Goal: Download file/media

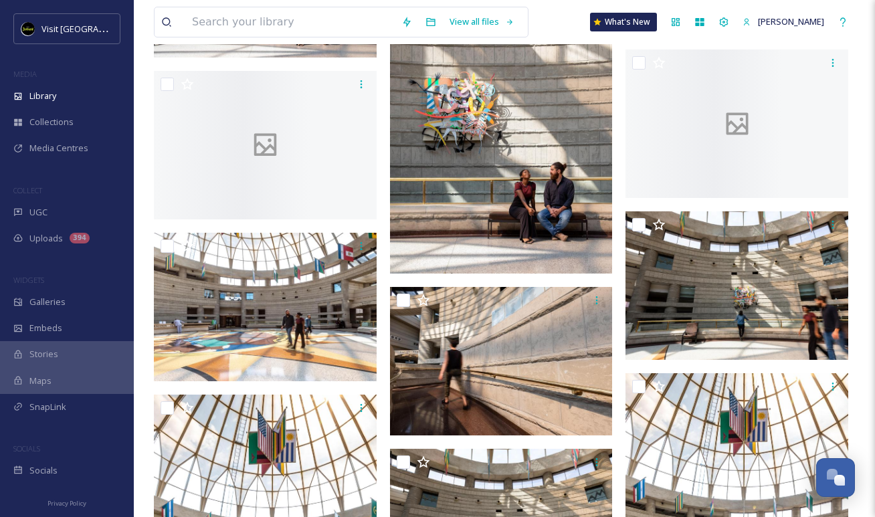
scroll to position [17735, 0]
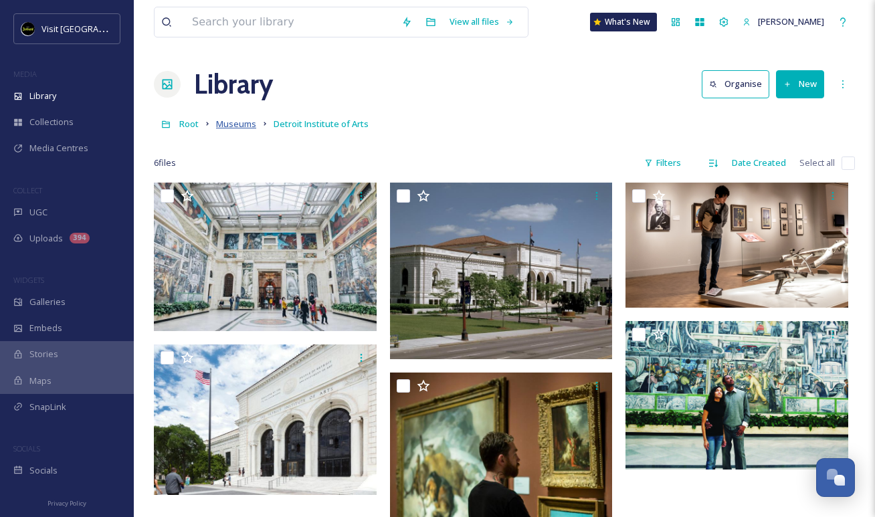
click at [227, 125] on span "Museums" at bounding box center [236, 124] width 40 height 12
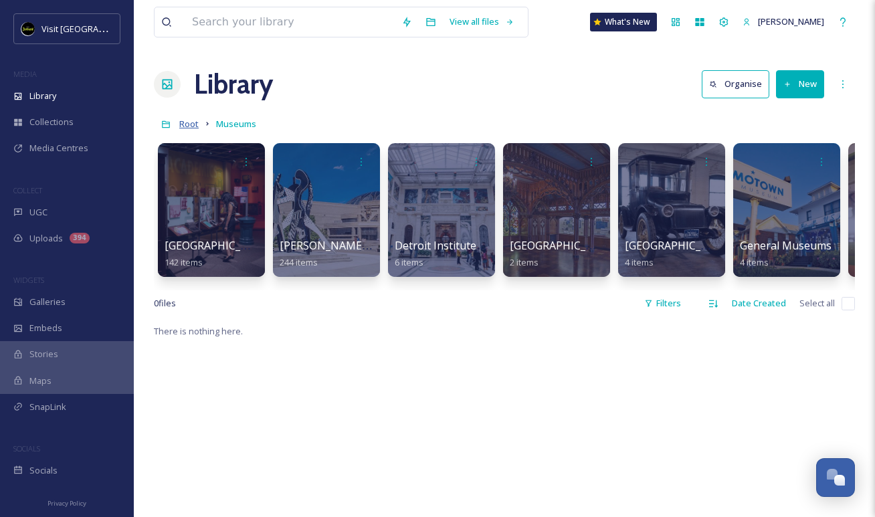
click at [193, 123] on span "Root" at bounding box center [188, 124] width 19 height 12
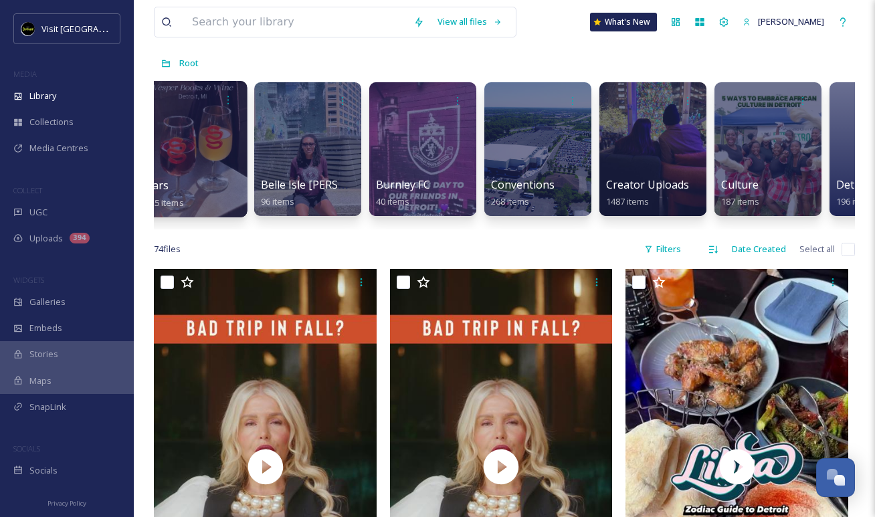
scroll to position [0, 961]
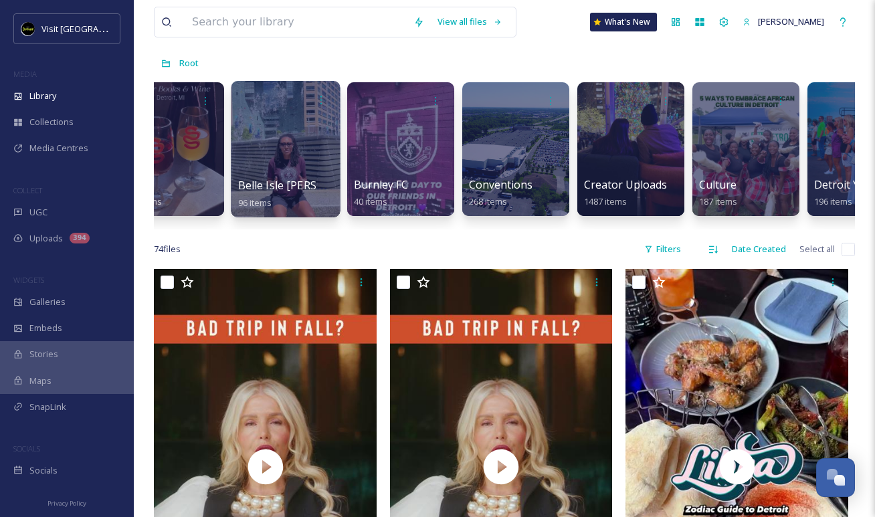
click at [291, 157] on div at bounding box center [285, 149] width 109 height 136
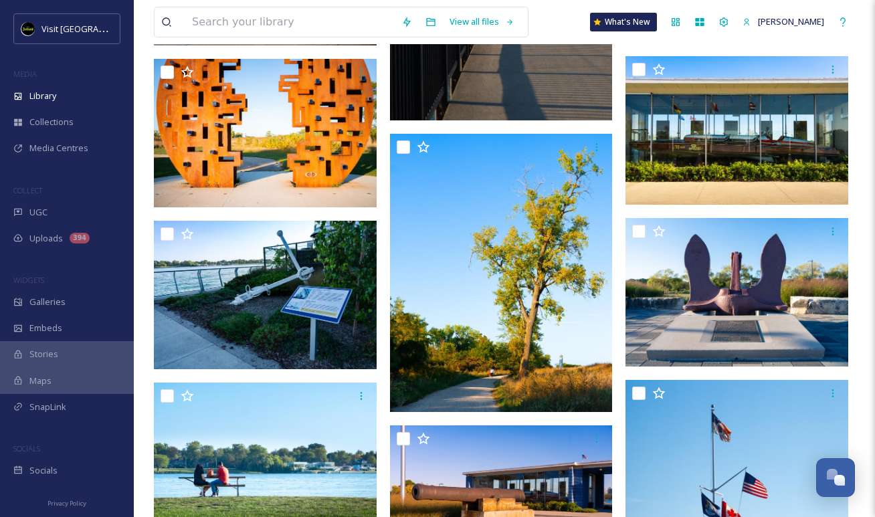
scroll to position [2635, 0]
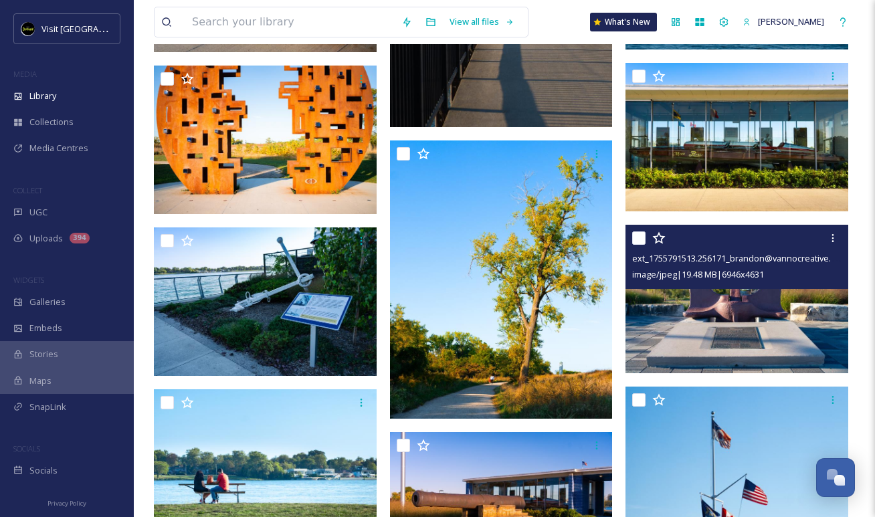
click at [697, 305] on img at bounding box center [737, 299] width 223 height 149
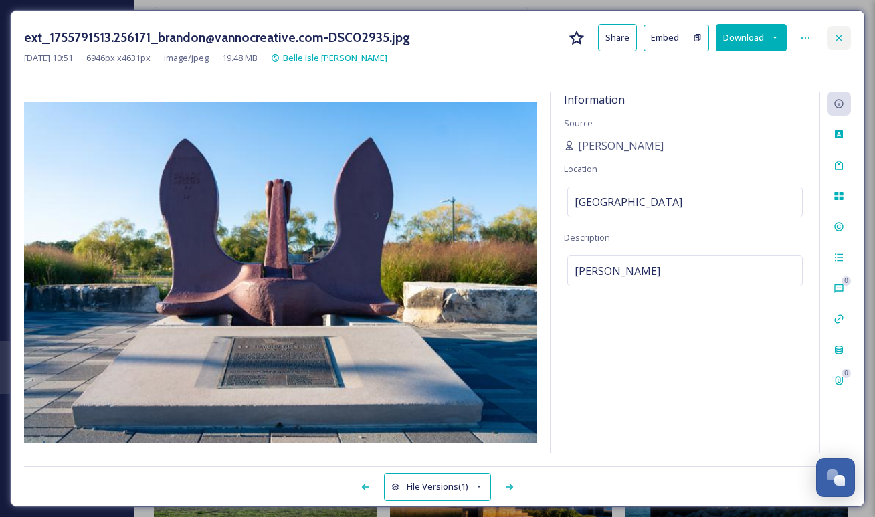
click at [712, 43] on div at bounding box center [839, 38] width 24 height 24
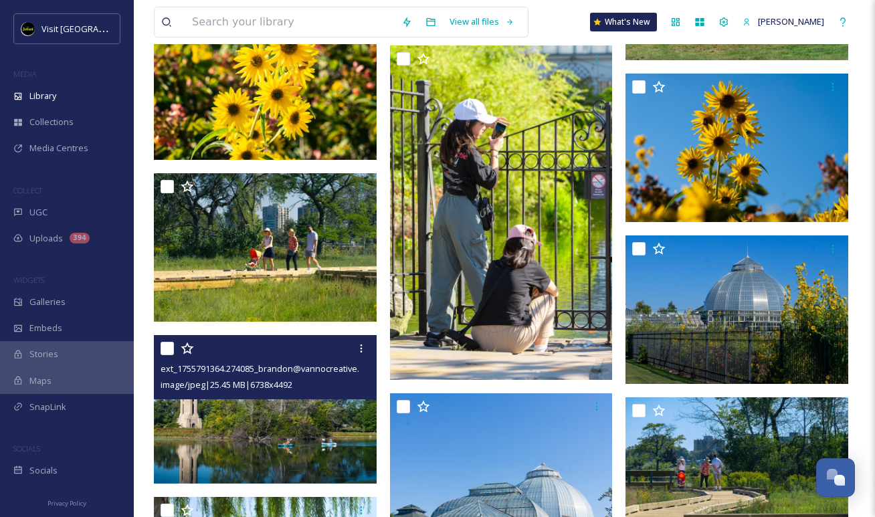
scroll to position [4461, 0]
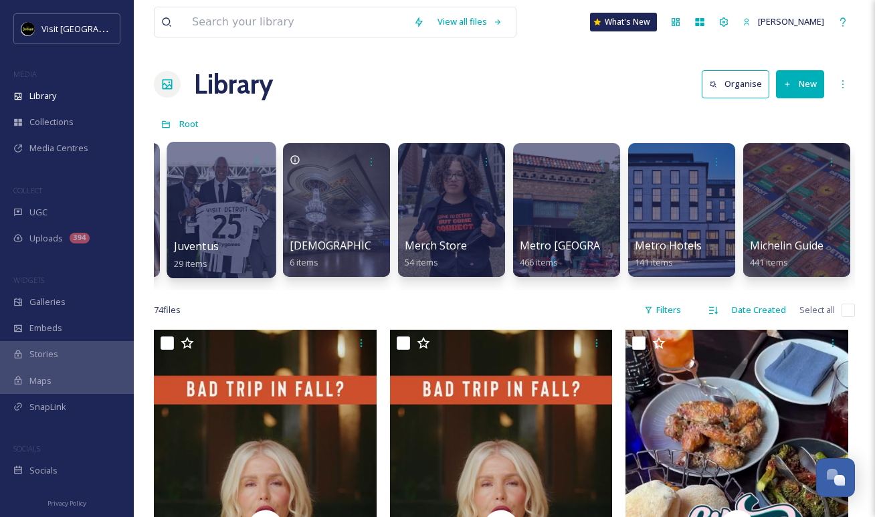
scroll to position [0, 3328]
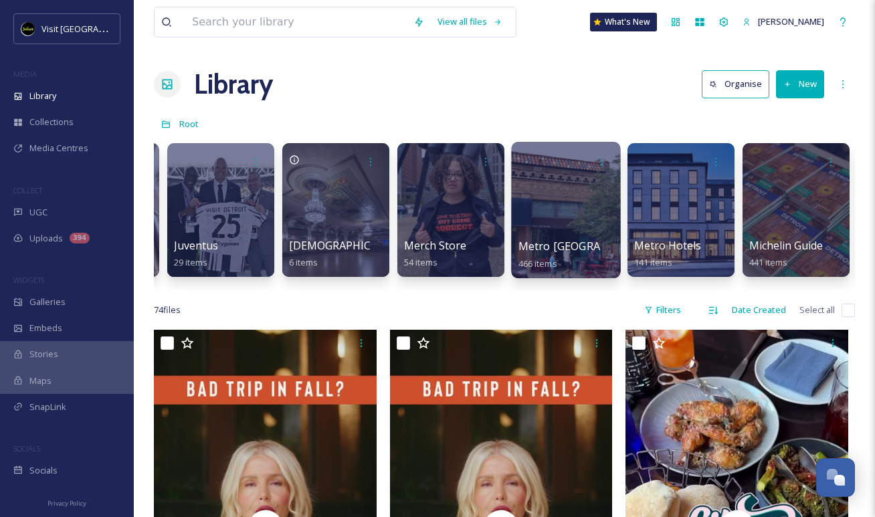
click at [537, 223] on div at bounding box center [565, 210] width 109 height 136
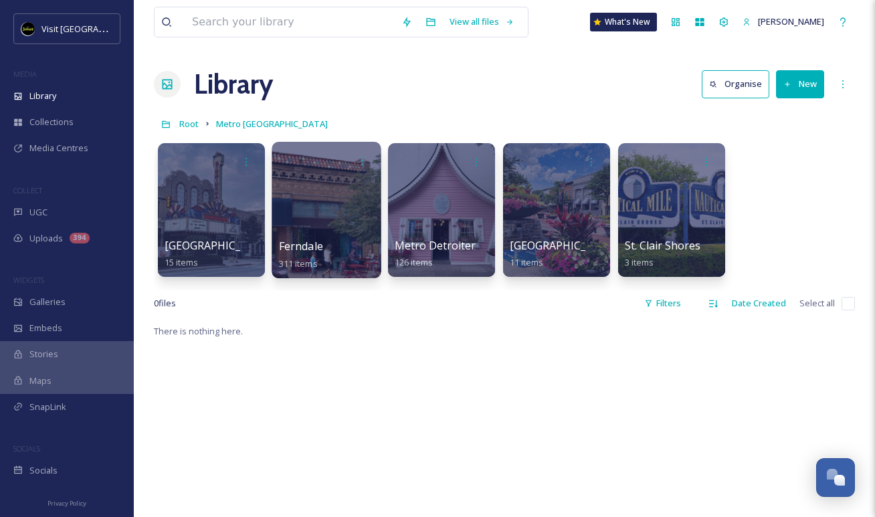
click at [305, 240] on span "Ferndale" at bounding box center [301, 246] width 44 height 15
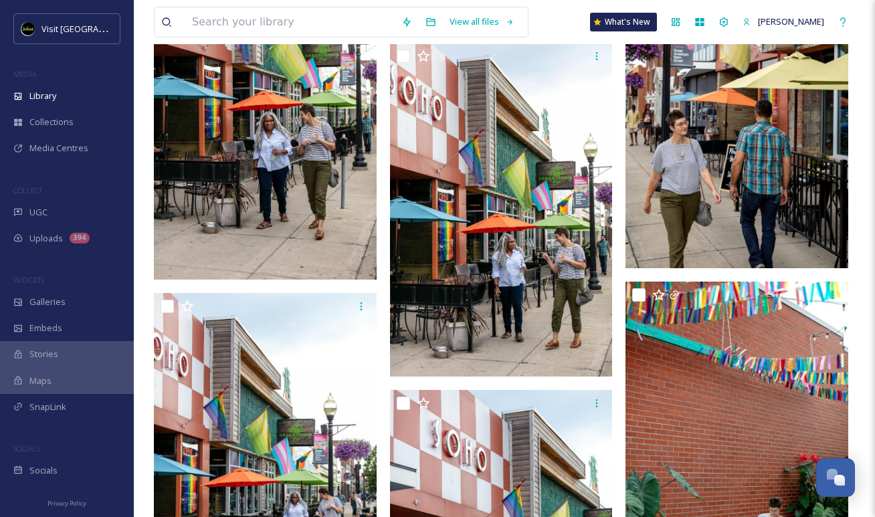
scroll to position [7225, 0]
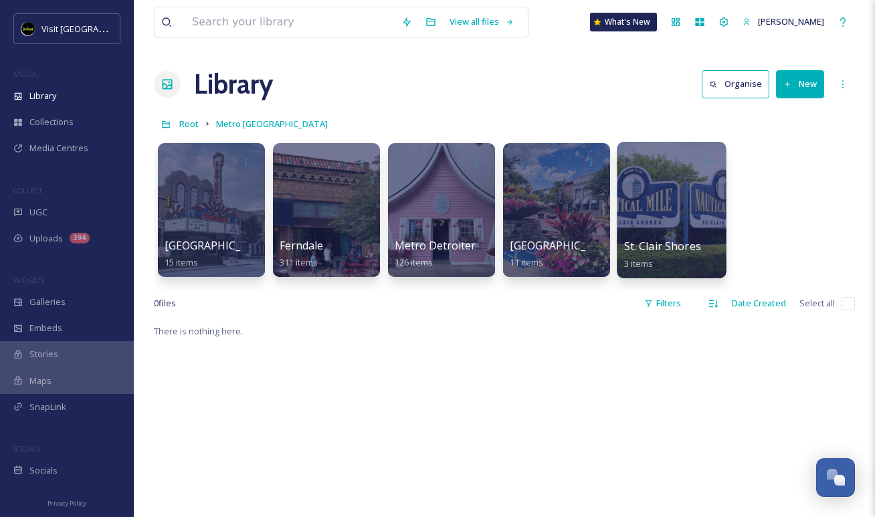
click at [627, 225] on div at bounding box center [671, 210] width 109 height 136
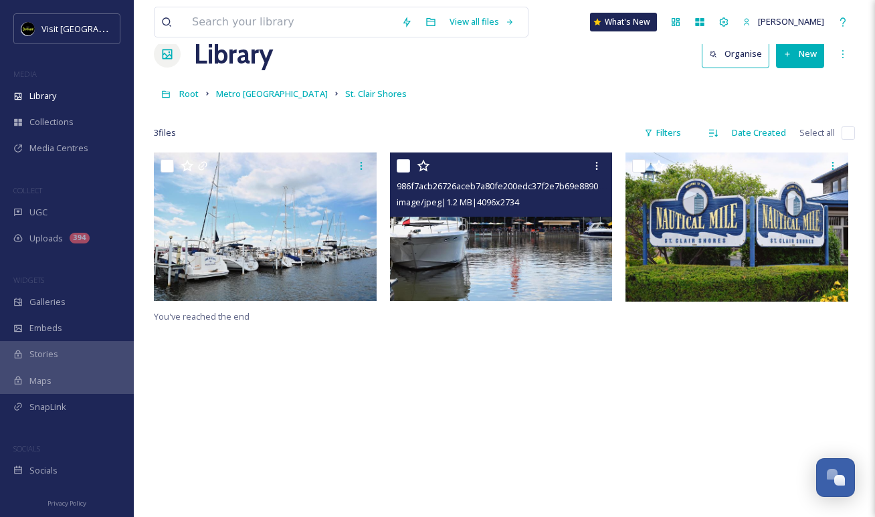
scroll to position [35, 0]
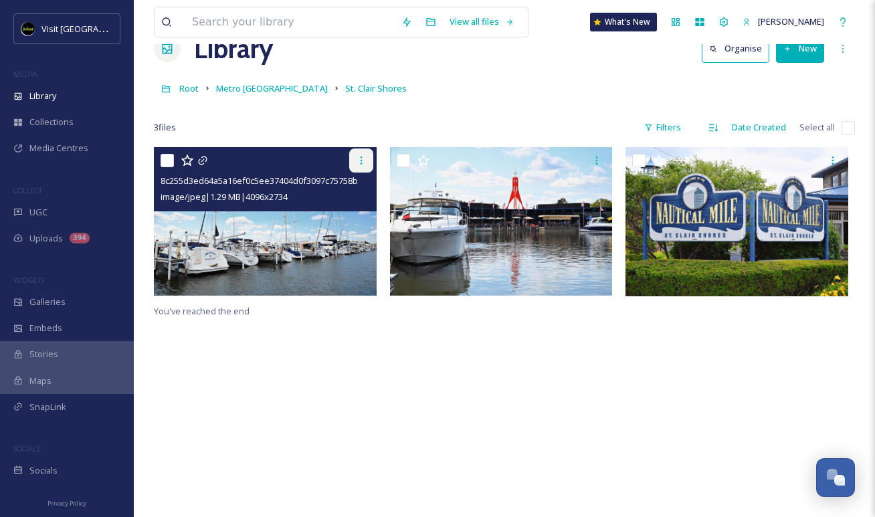
click at [355, 161] on div at bounding box center [361, 161] width 24 height 24
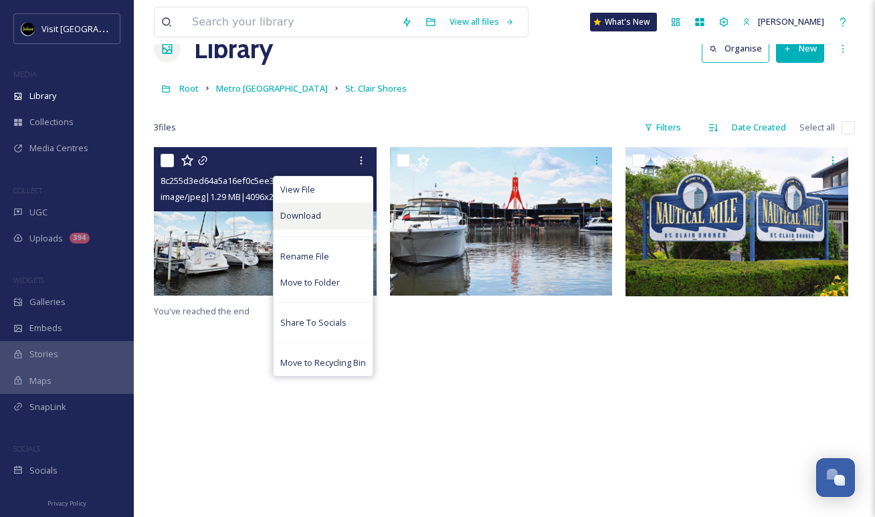
click at [324, 220] on div "Download" at bounding box center [323, 216] width 99 height 26
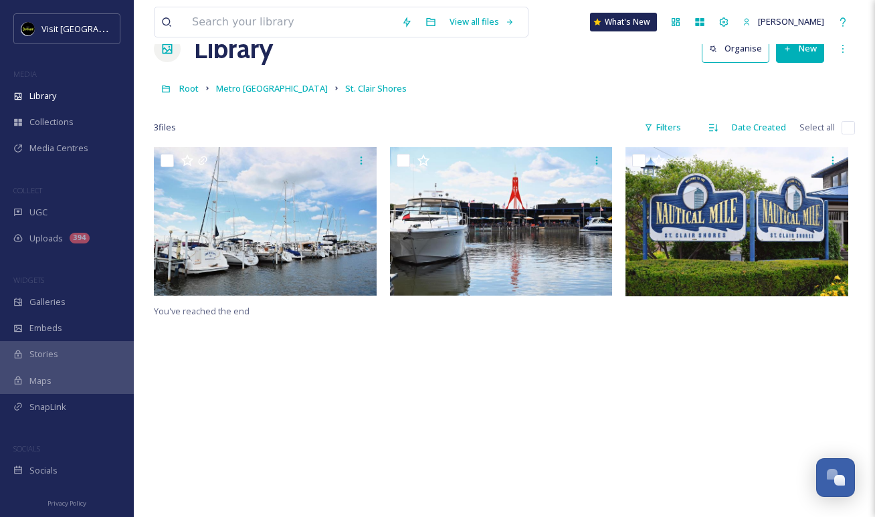
click at [191, 96] on link "Root" at bounding box center [188, 88] width 19 height 16
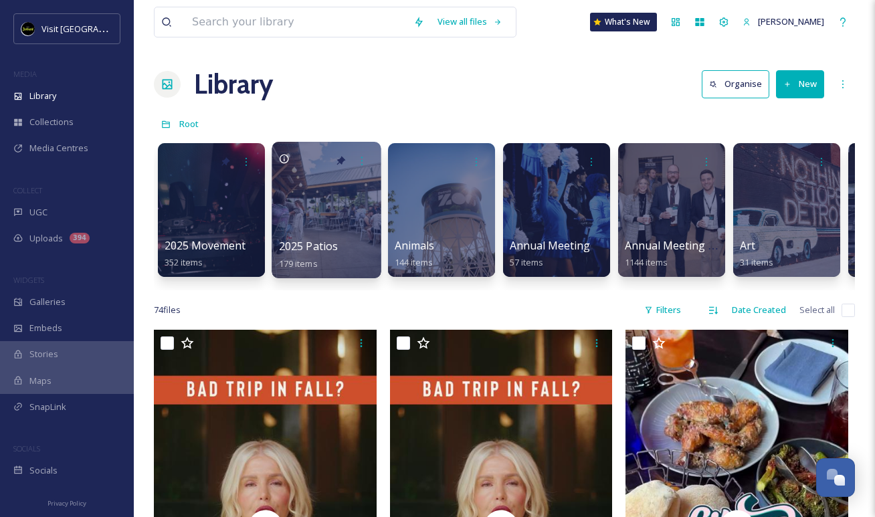
click at [303, 209] on div at bounding box center [326, 210] width 109 height 136
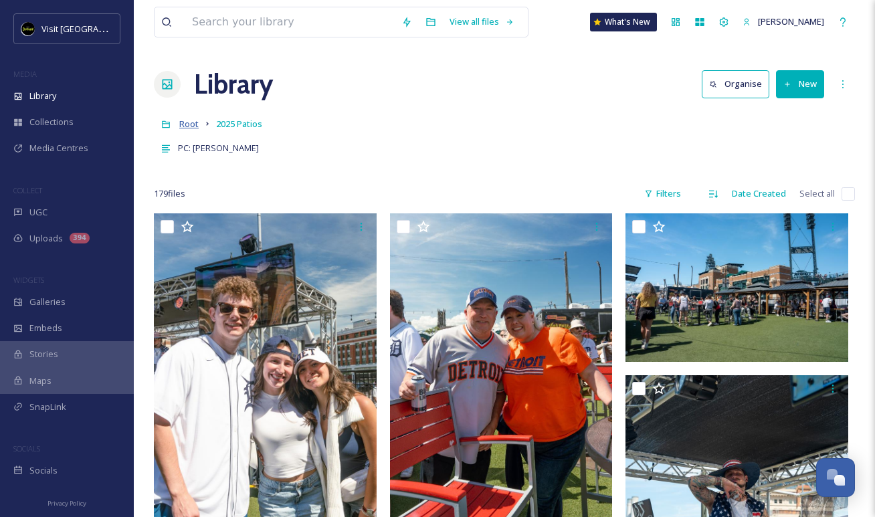
click at [187, 130] on span "Root" at bounding box center [188, 124] width 19 height 12
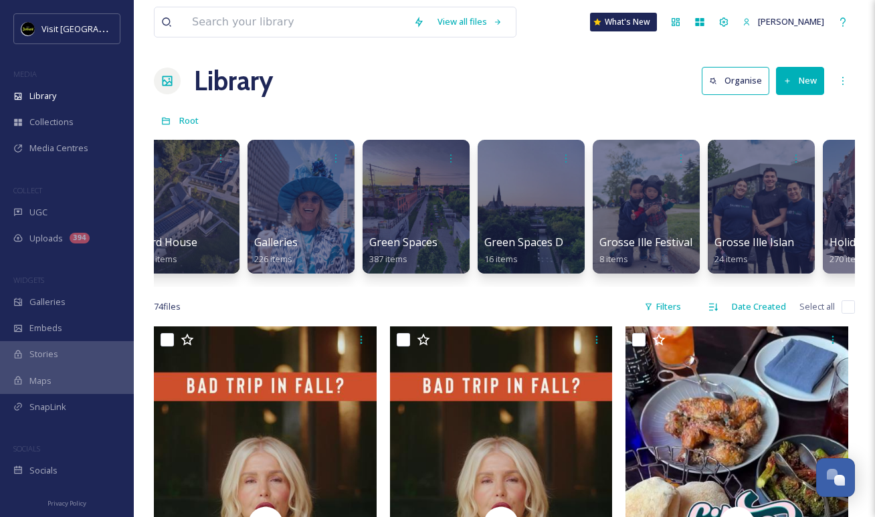
scroll to position [0, 2605]
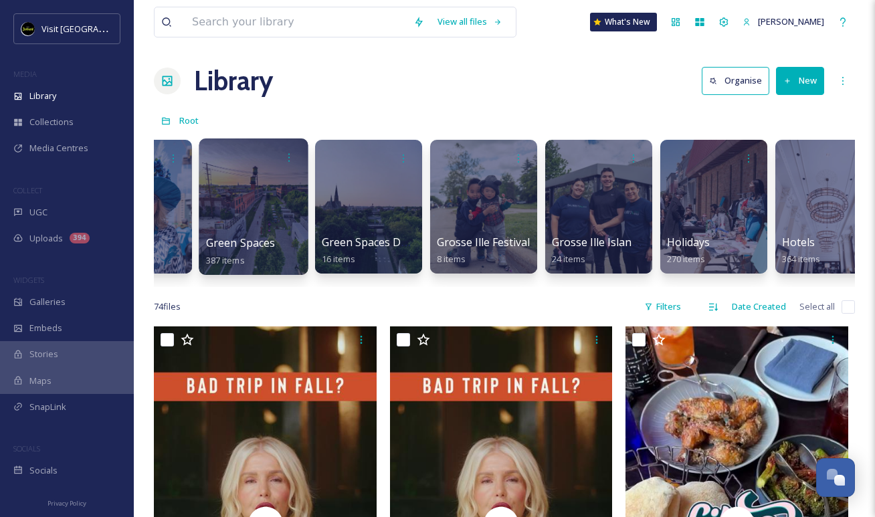
click at [240, 197] on div at bounding box center [253, 206] width 109 height 136
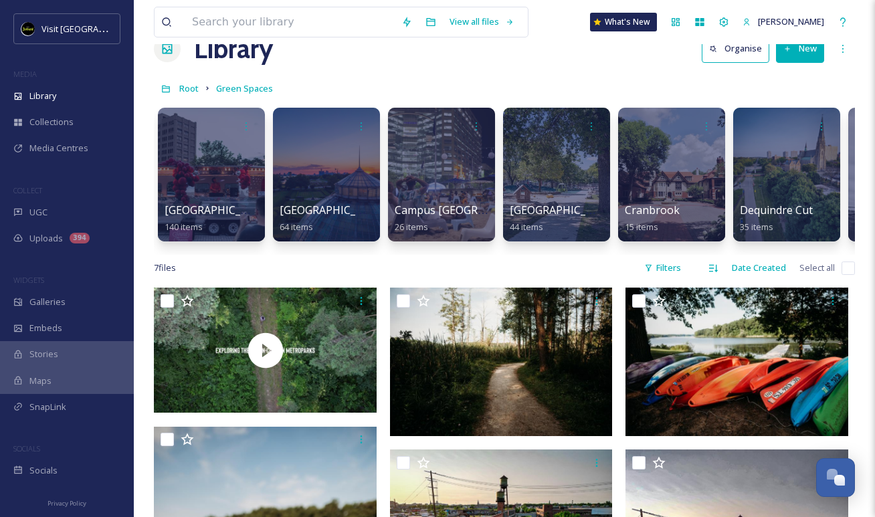
scroll to position [31, 0]
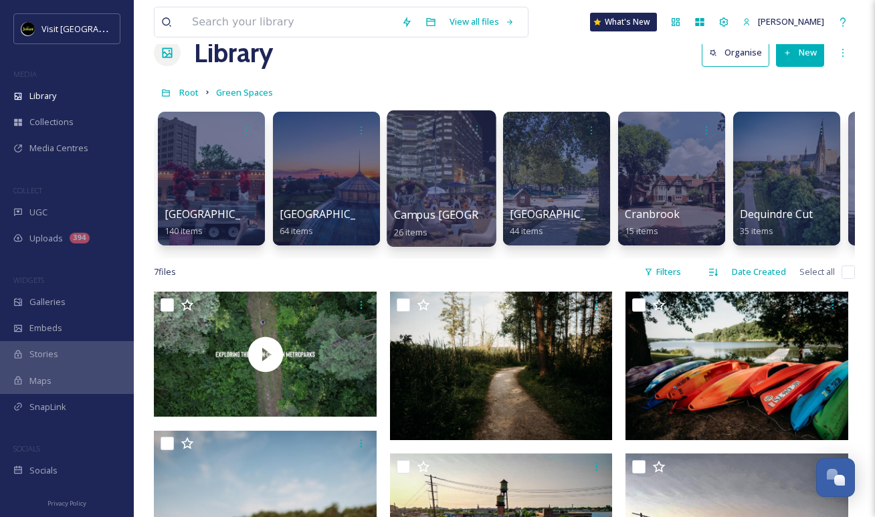
click at [430, 156] on div at bounding box center [441, 178] width 109 height 136
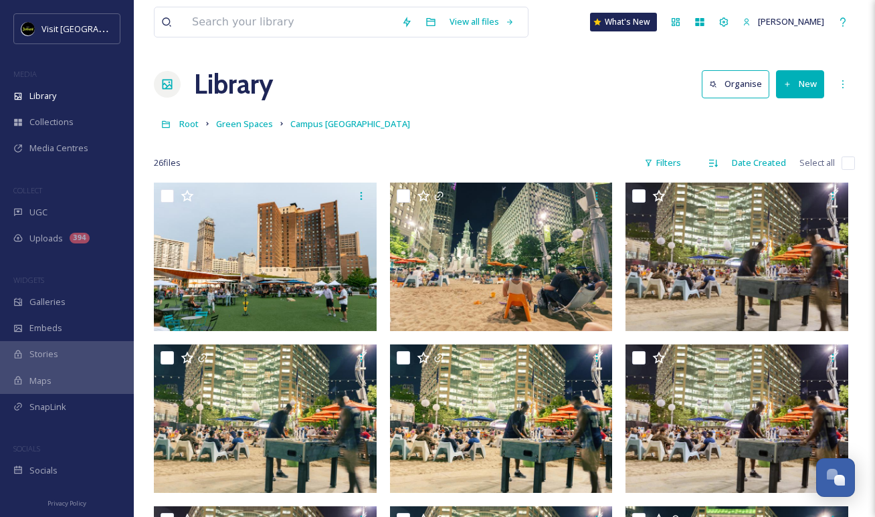
click at [262, 118] on link "Green Spaces" at bounding box center [244, 124] width 57 height 16
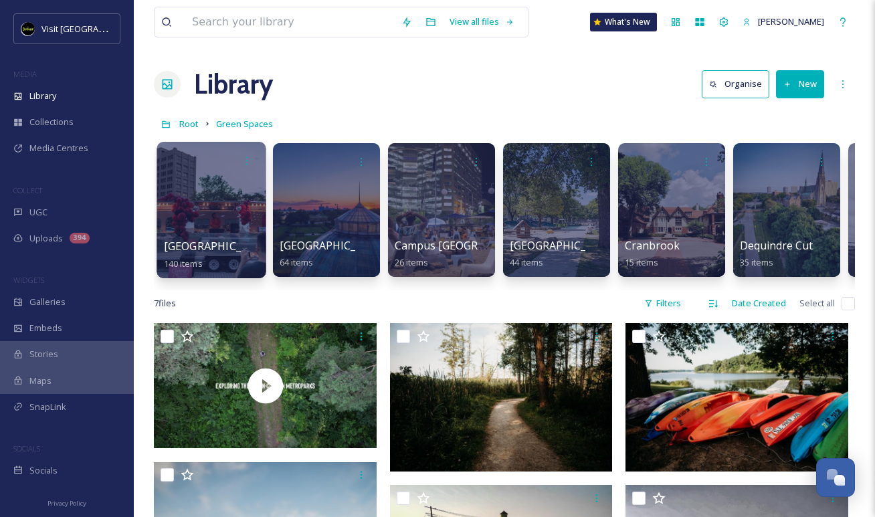
click at [236, 242] on div "[GEOGRAPHIC_DATA] 140 items" at bounding box center [212, 254] width 96 height 33
click at [213, 222] on div at bounding box center [211, 210] width 109 height 136
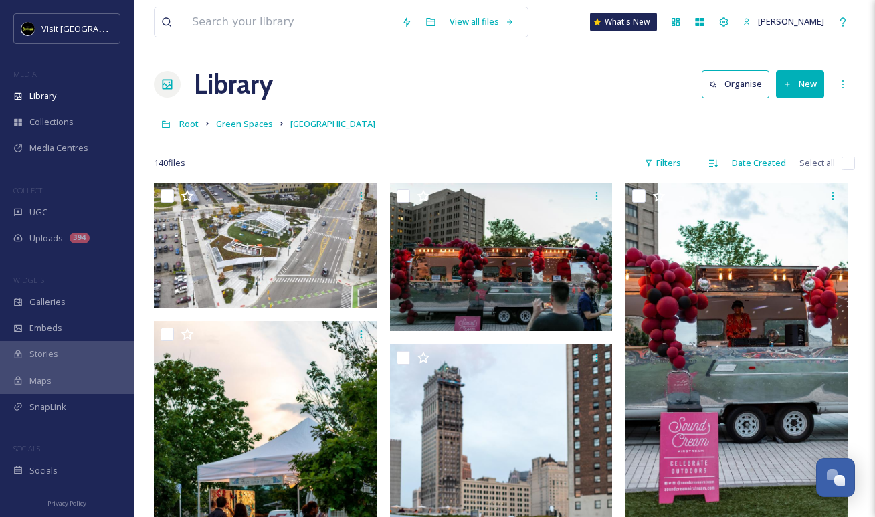
click at [254, 117] on link "Green Spaces" at bounding box center [244, 124] width 57 height 16
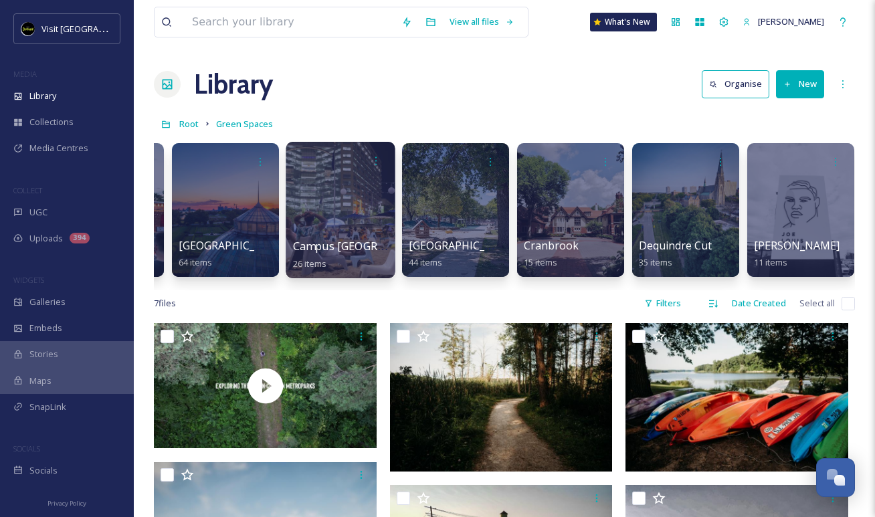
scroll to position [0, 107]
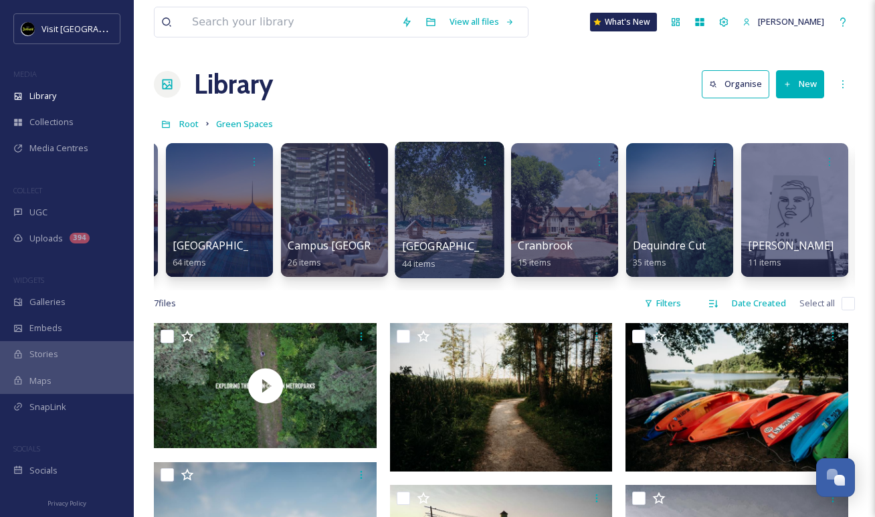
click at [443, 218] on div at bounding box center [449, 210] width 109 height 136
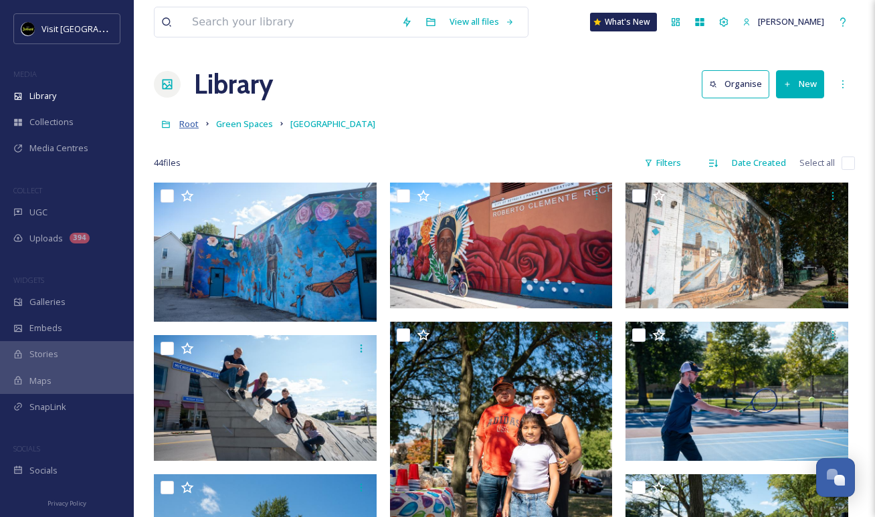
click at [186, 126] on span "Root" at bounding box center [188, 124] width 19 height 12
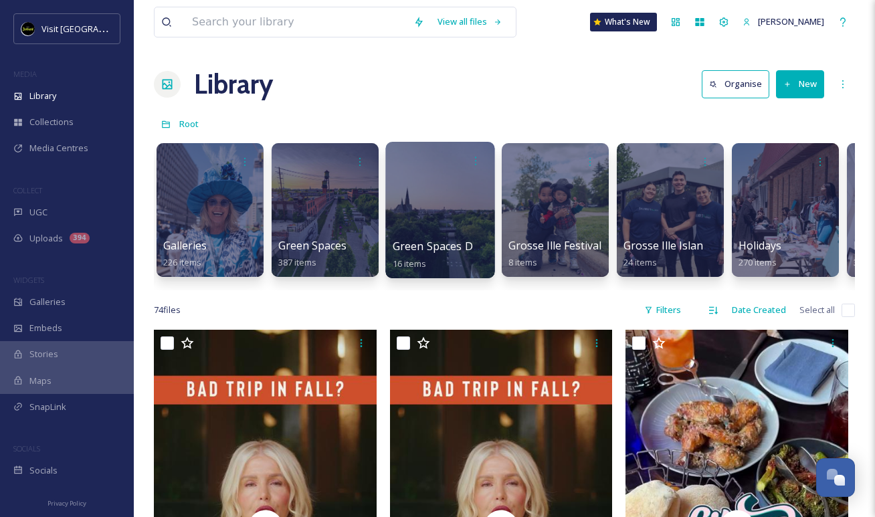
scroll to position [0, 2534]
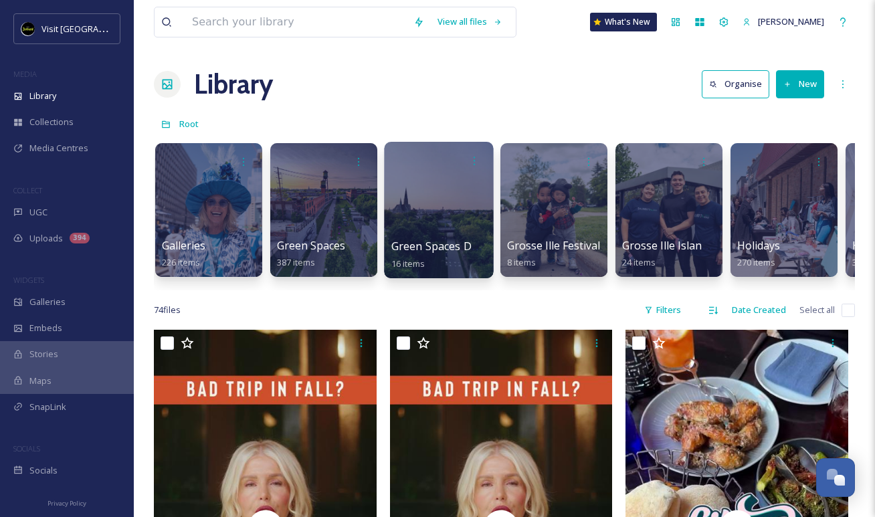
click at [432, 215] on div at bounding box center [438, 210] width 109 height 136
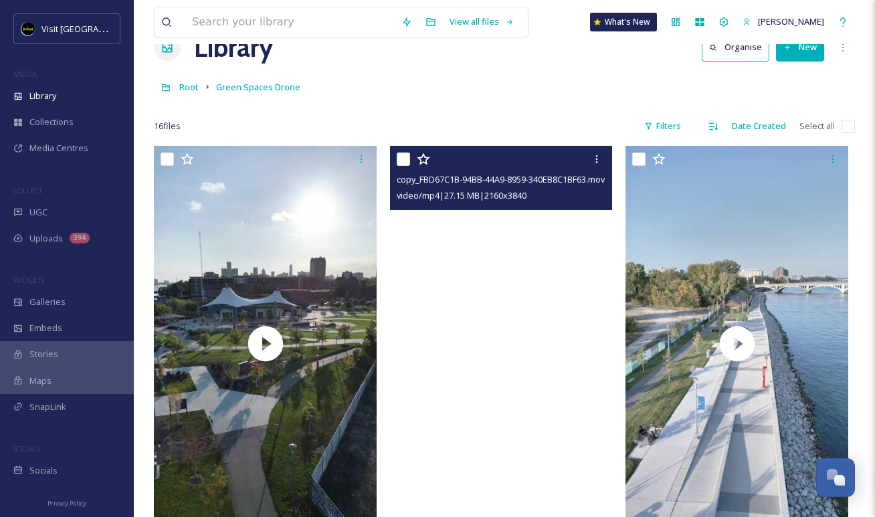
scroll to position [45, 0]
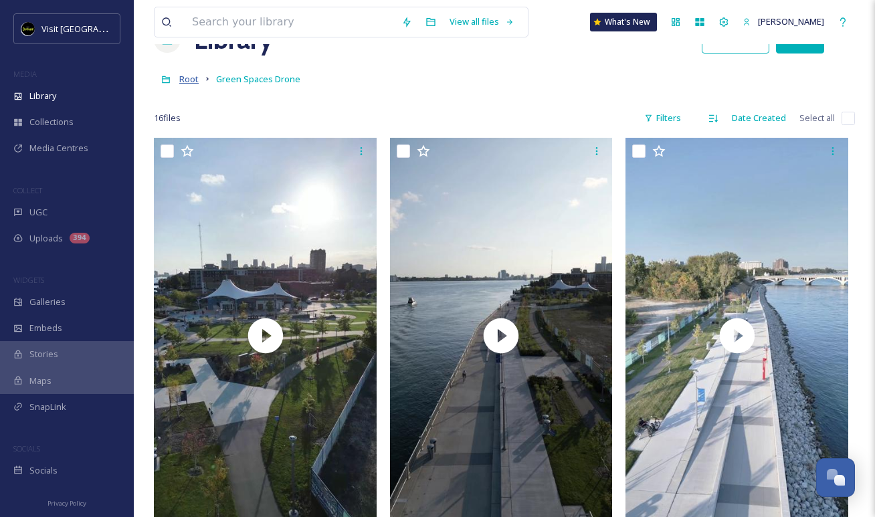
click at [197, 78] on span "Root" at bounding box center [188, 79] width 19 height 12
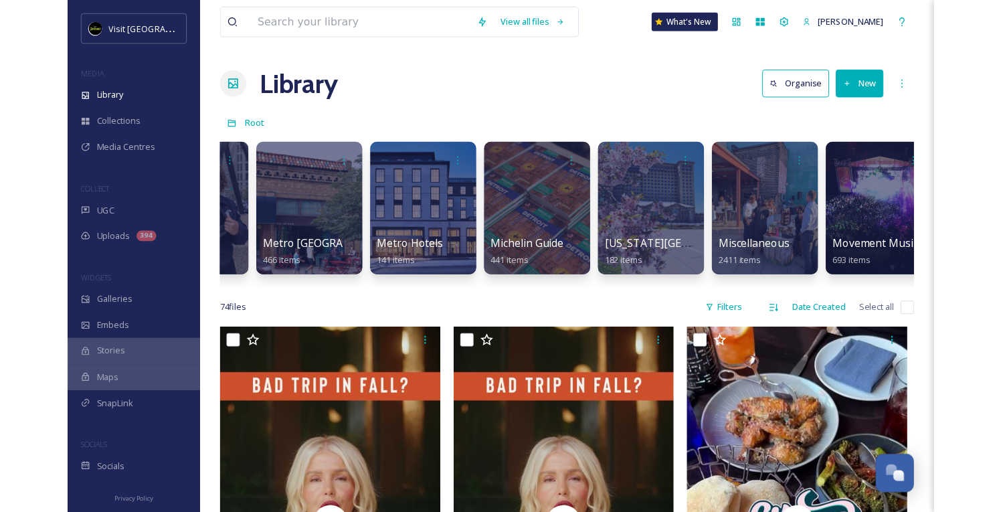
scroll to position [0, 3656]
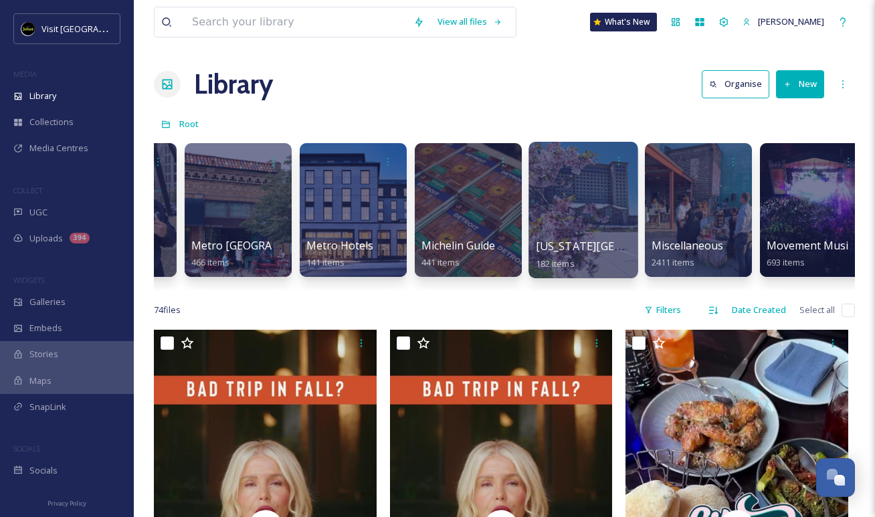
click at [584, 225] on div at bounding box center [583, 210] width 109 height 136
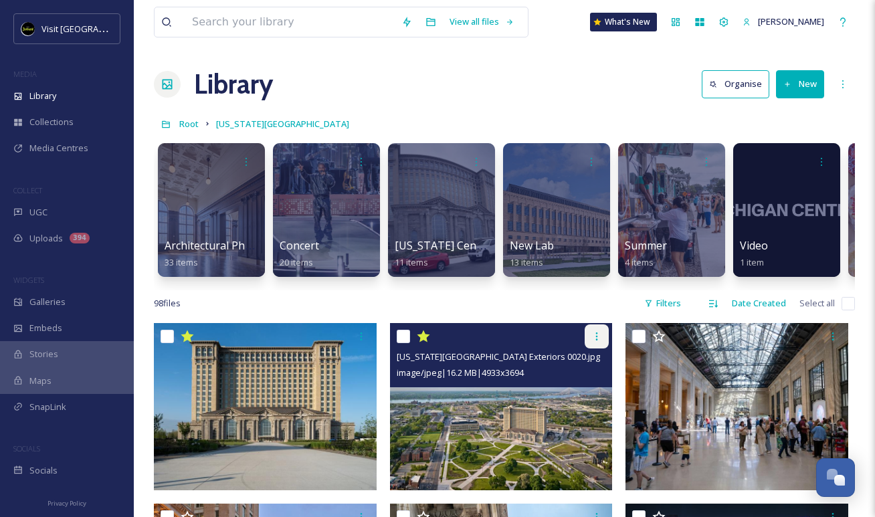
click at [600, 333] on icon at bounding box center [596, 336] width 11 height 11
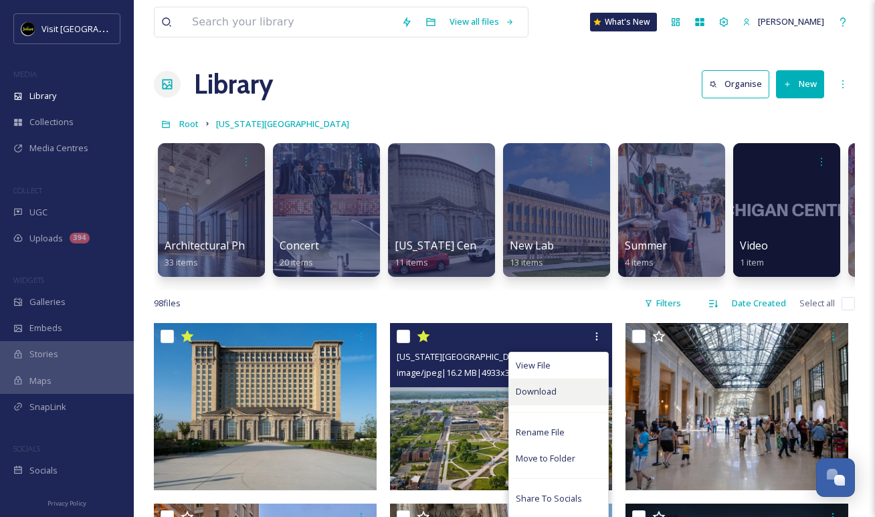
click at [569, 389] on div "Download" at bounding box center [558, 392] width 99 height 26
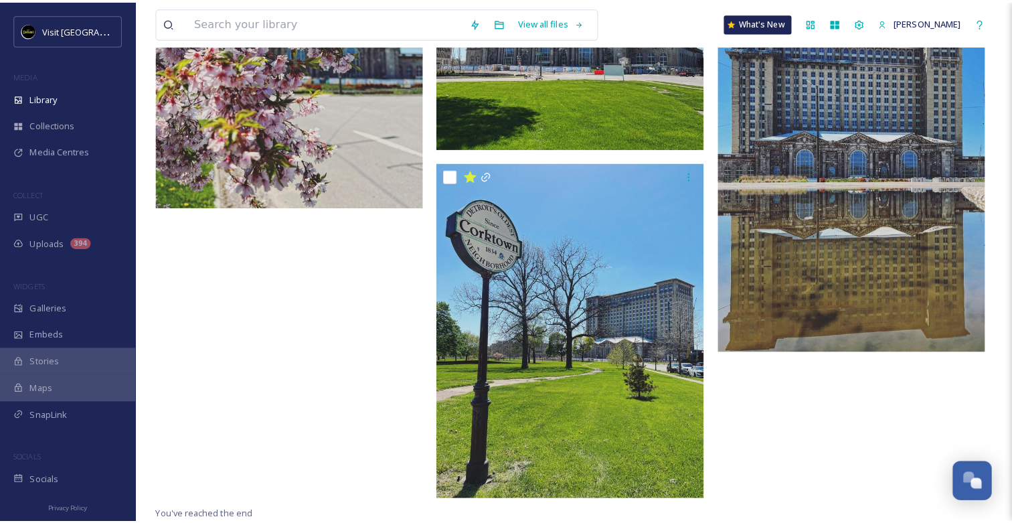
scroll to position [9932, 0]
